Goal: Register for event/course

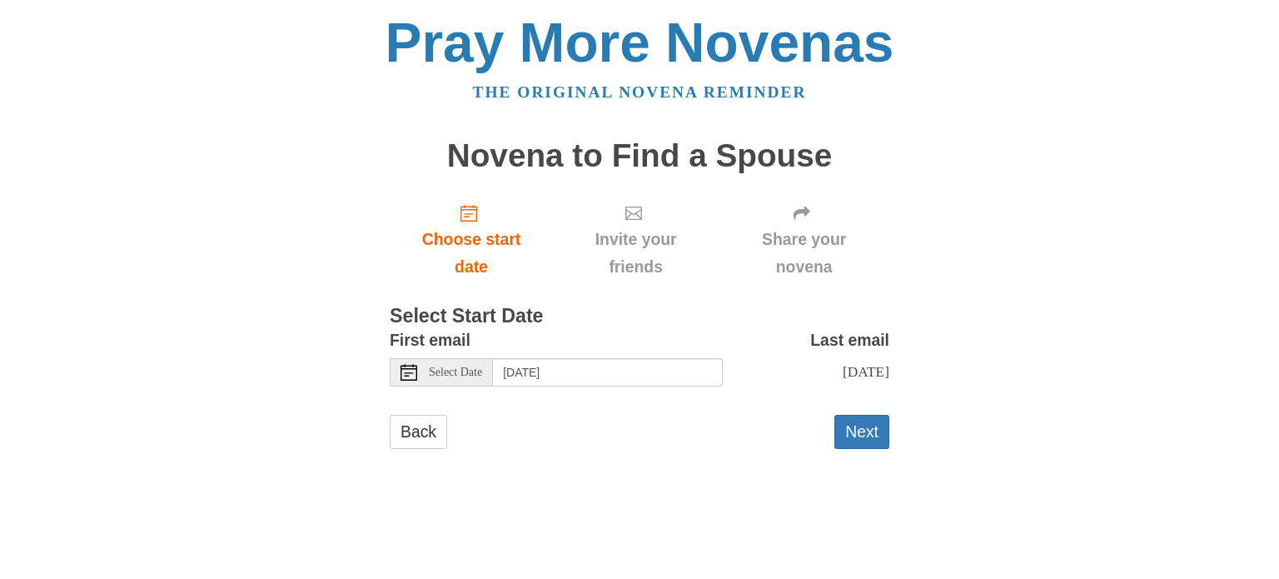
click at [459, 371] on span "Select Date" at bounding box center [455, 372] width 53 height 12
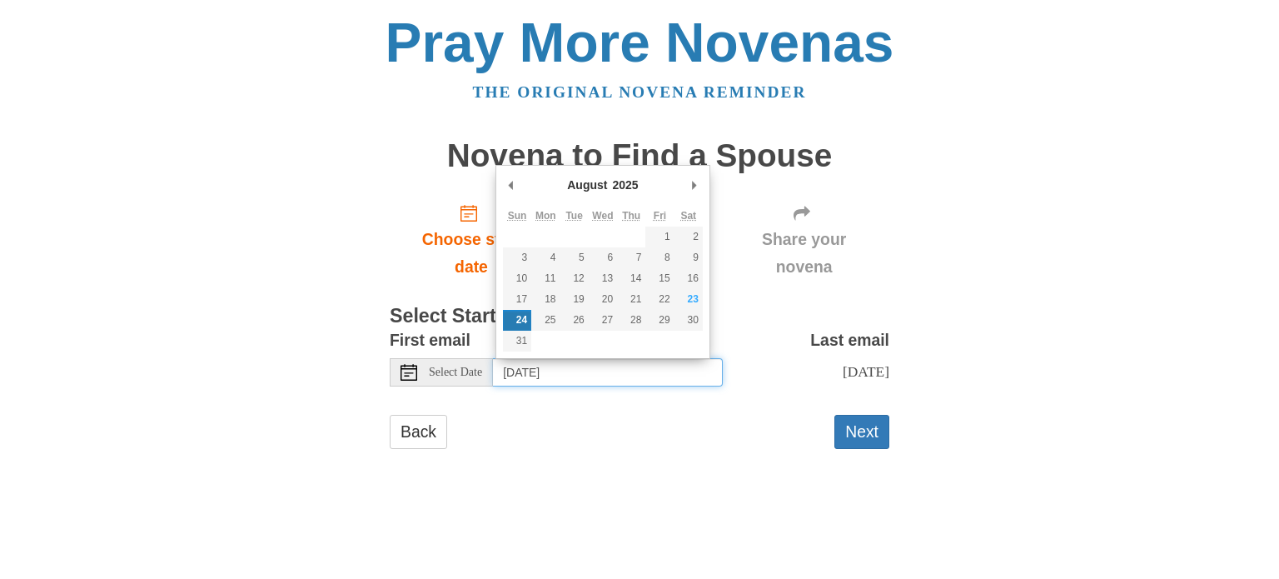
click at [548, 331] on td at bounding box center [545, 341] width 28 height 21
type input "Monday, August 25th"
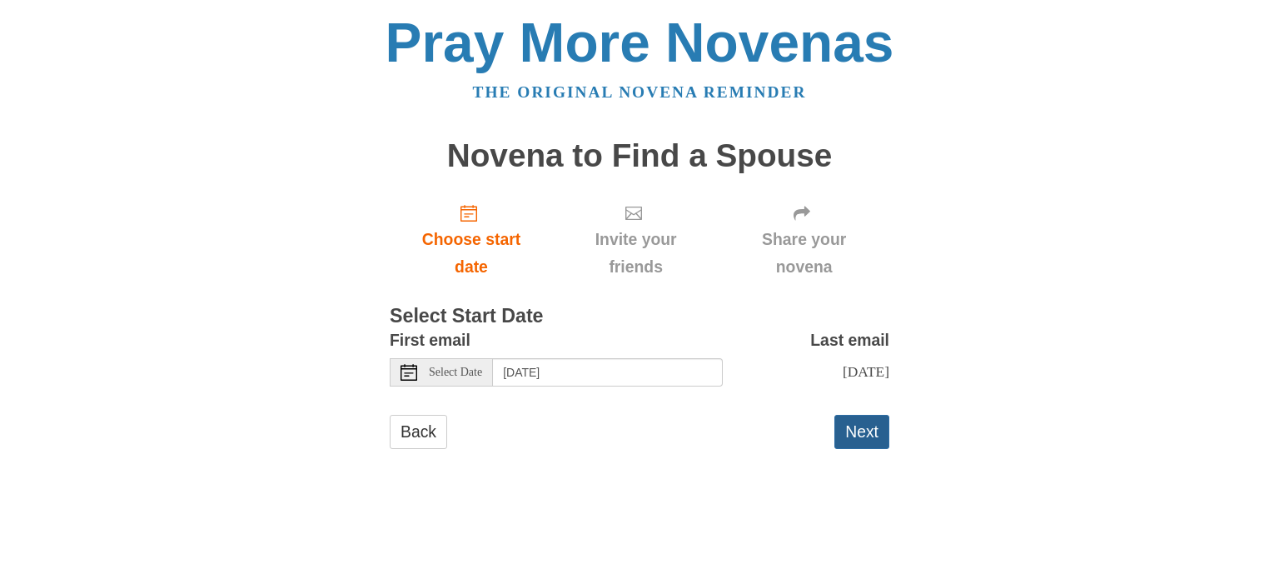
click at [870, 445] on button "Next" at bounding box center [861, 432] width 55 height 34
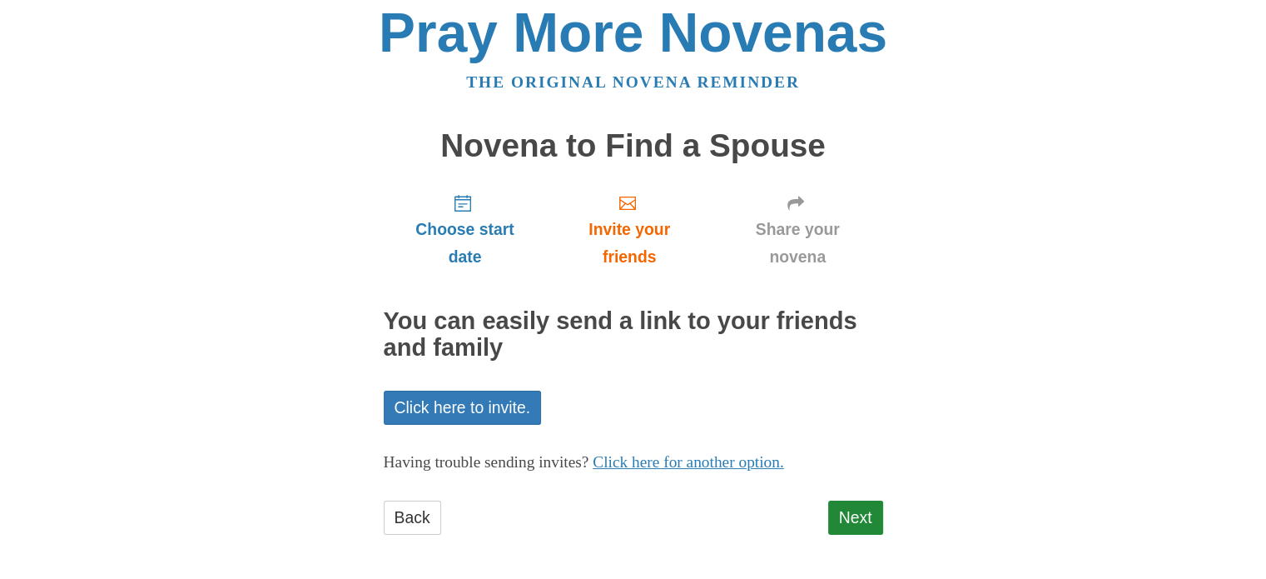
scroll to position [13, 0]
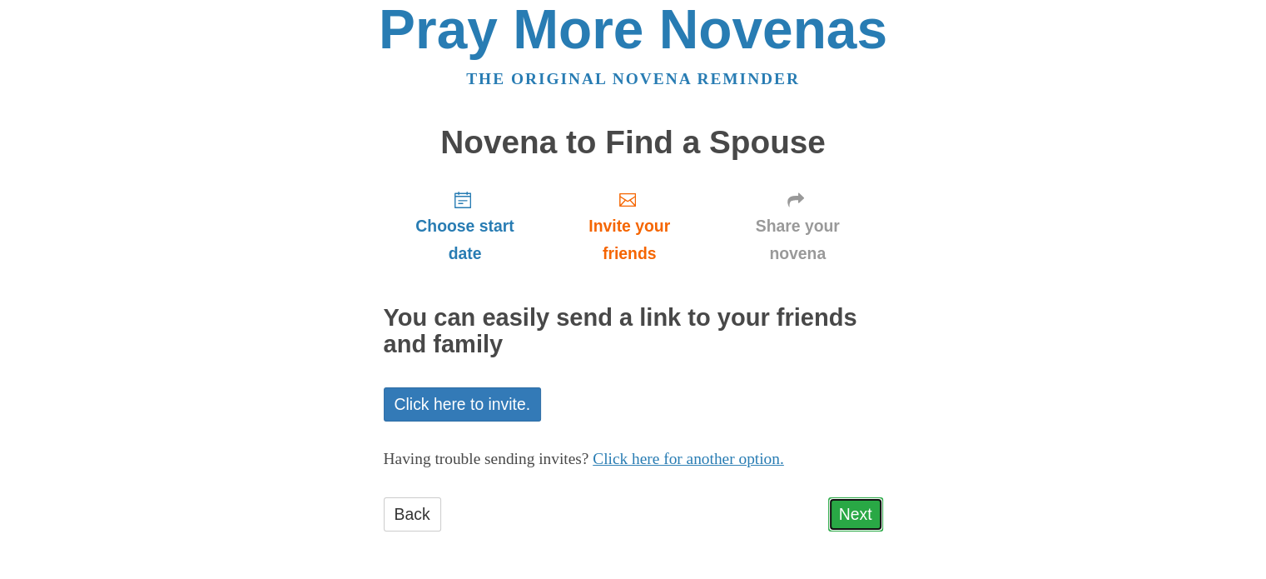
click at [853, 517] on link "Next" at bounding box center [855, 514] width 55 height 34
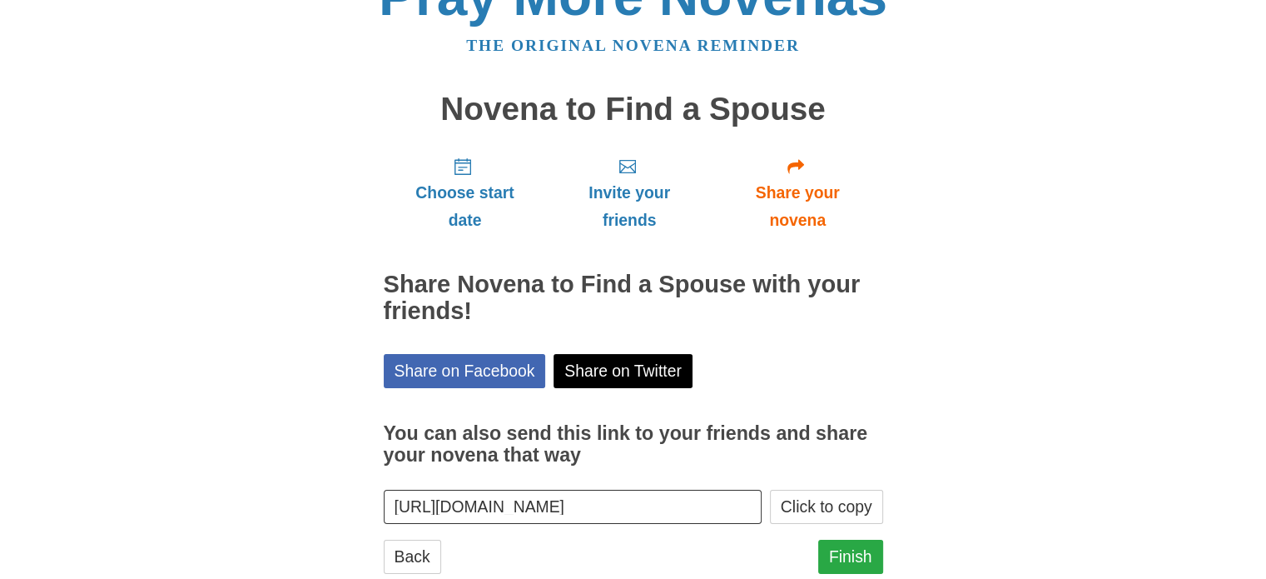
scroll to position [89, 0]
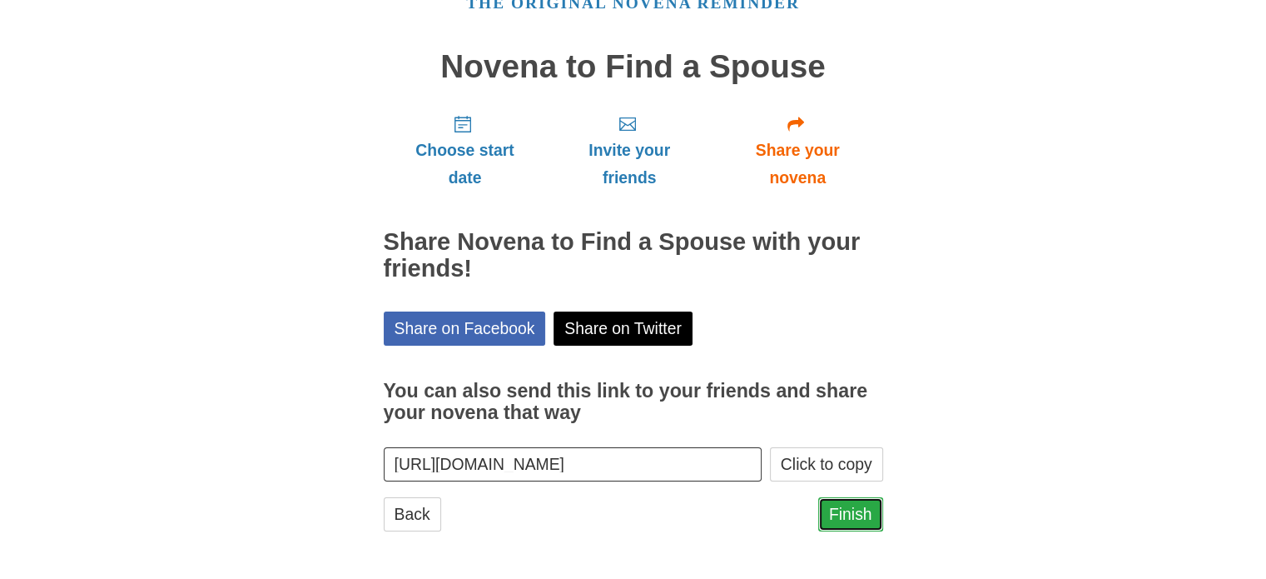
click at [838, 515] on link "Finish" at bounding box center [850, 514] width 65 height 34
